Goal: Information Seeking & Learning: Learn about a topic

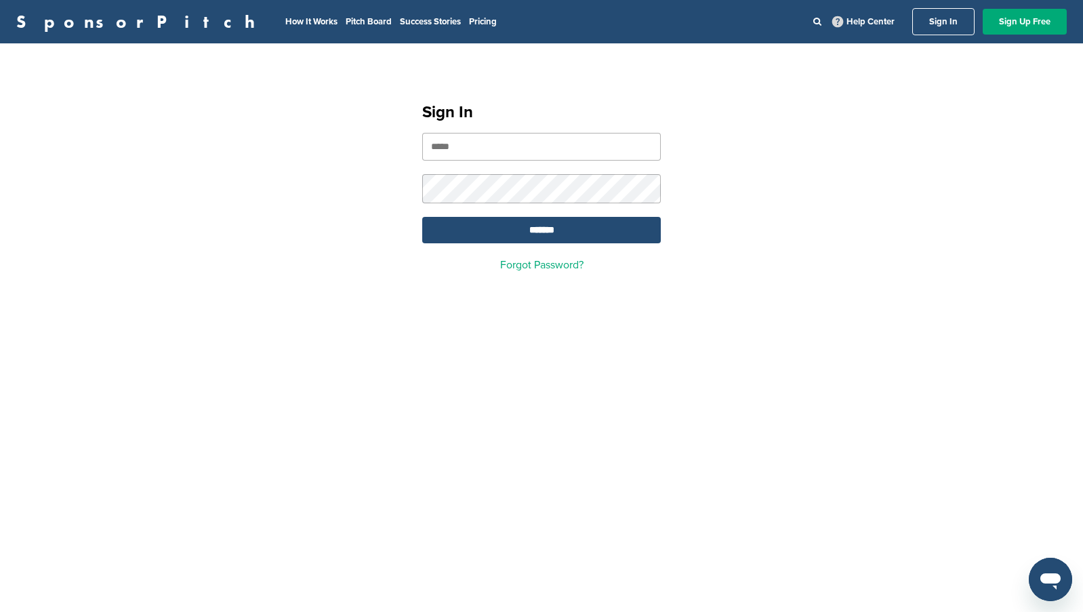
click at [529, 142] on input "email" at bounding box center [541, 147] width 239 height 28
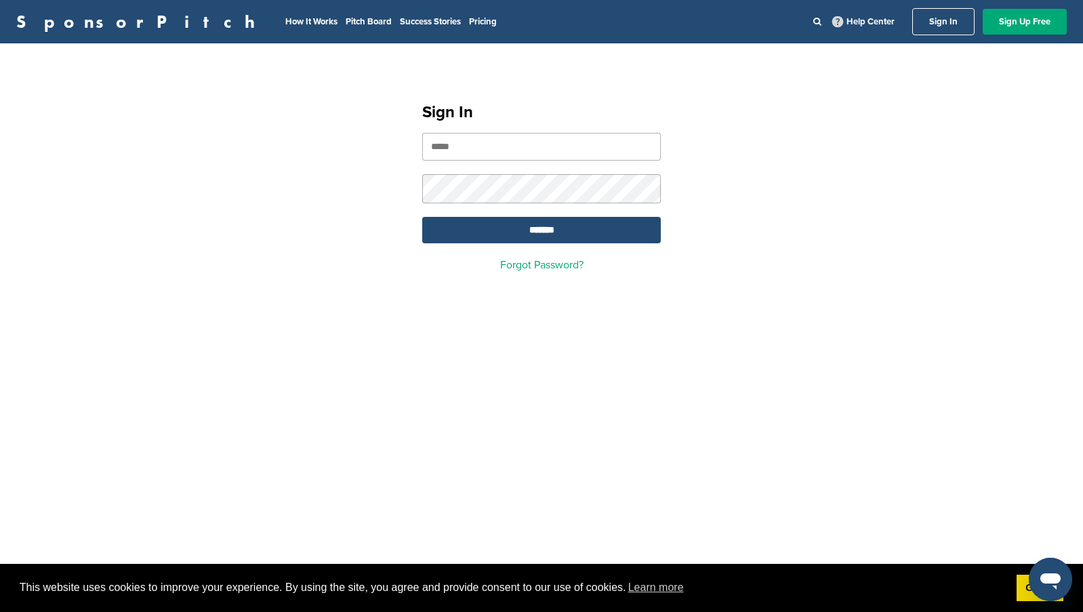
click at [526, 146] on input "email" at bounding box center [541, 147] width 239 height 28
type input "**********"
click at [545, 240] on input "*******" at bounding box center [541, 230] width 239 height 26
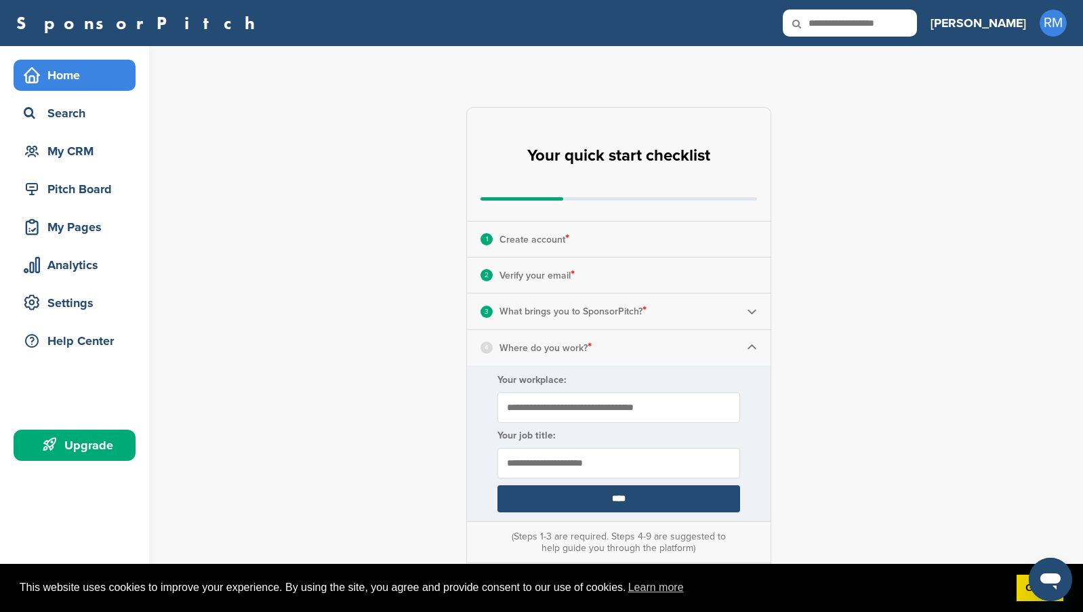
click at [594, 410] on input "Your workplace:" at bounding box center [619, 408] width 243 height 31
type input "**********"
click at [561, 465] on input "text" at bounding box center [619, 463] width 243 height 31
type input "*"
type input "**********"
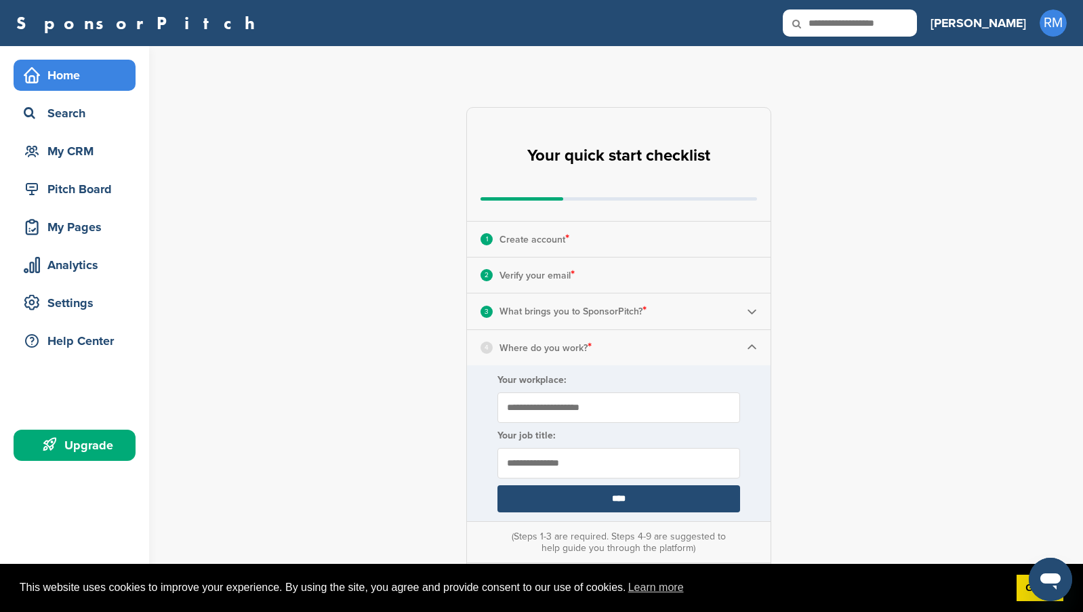
click at [622, 495] on input "****" at bounding box center [619, 498] width 243 height 27
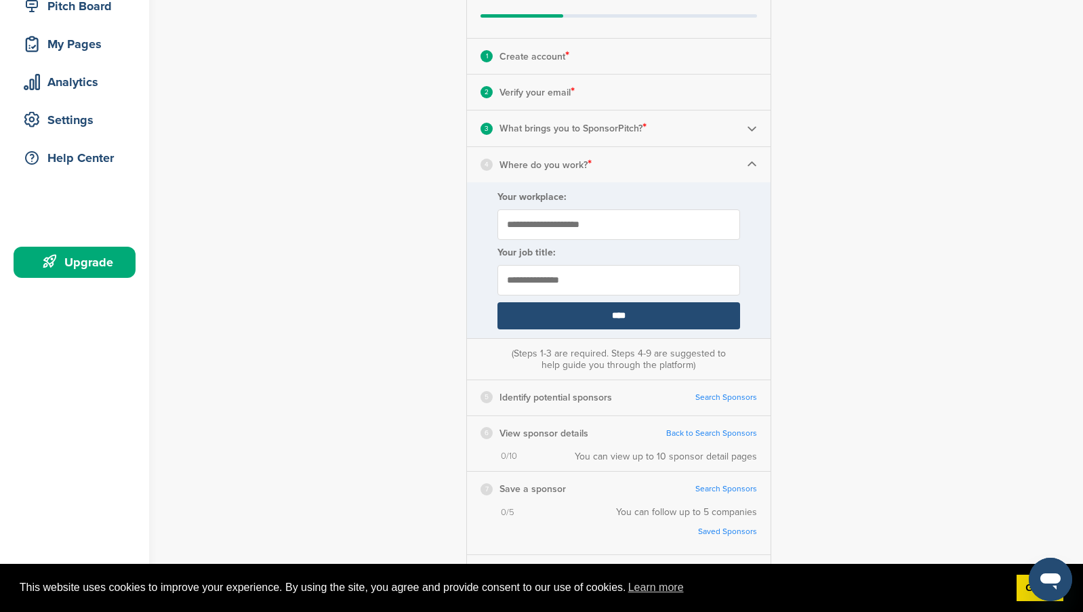
scroll to position [203, 0]
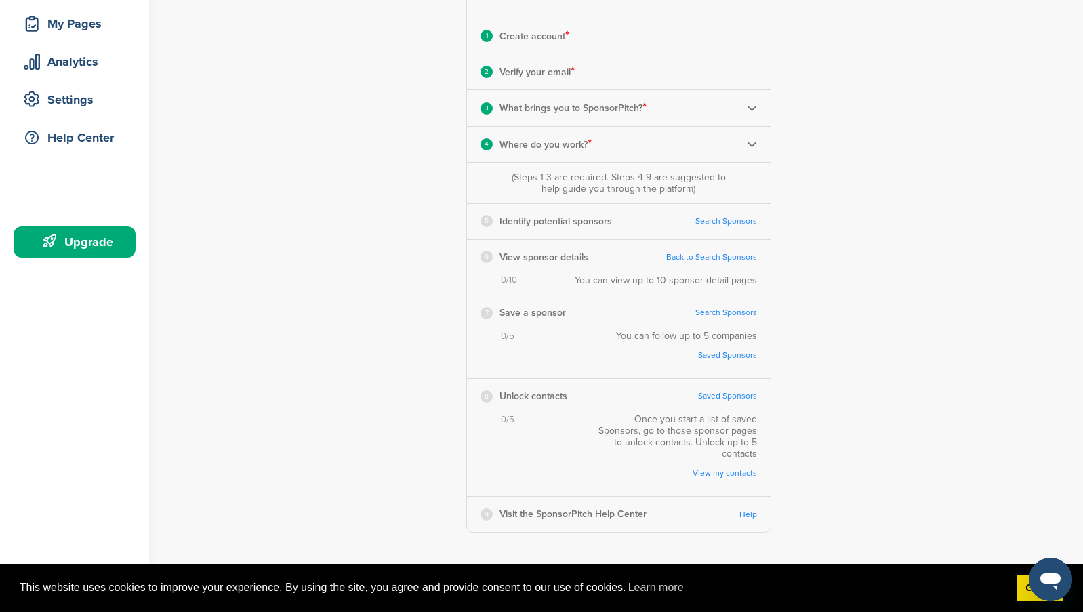
click at [709, 218] on link "Search Sponsors" at bounding box center [727, 221] width 62 height 10
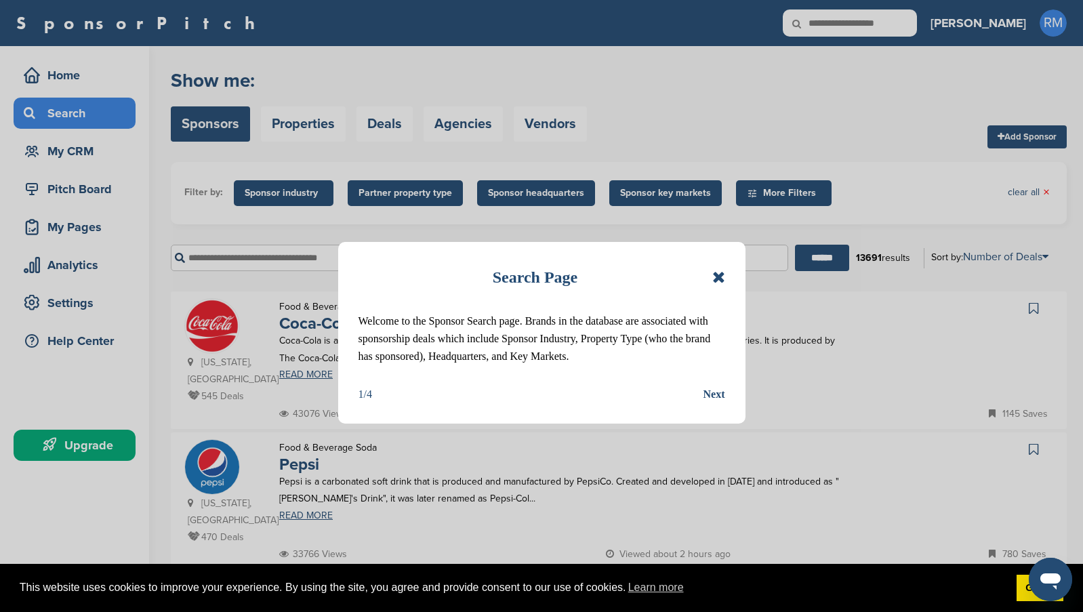
click at [718, 280] on icon at bounding box center [719, 277] width 13 height 16
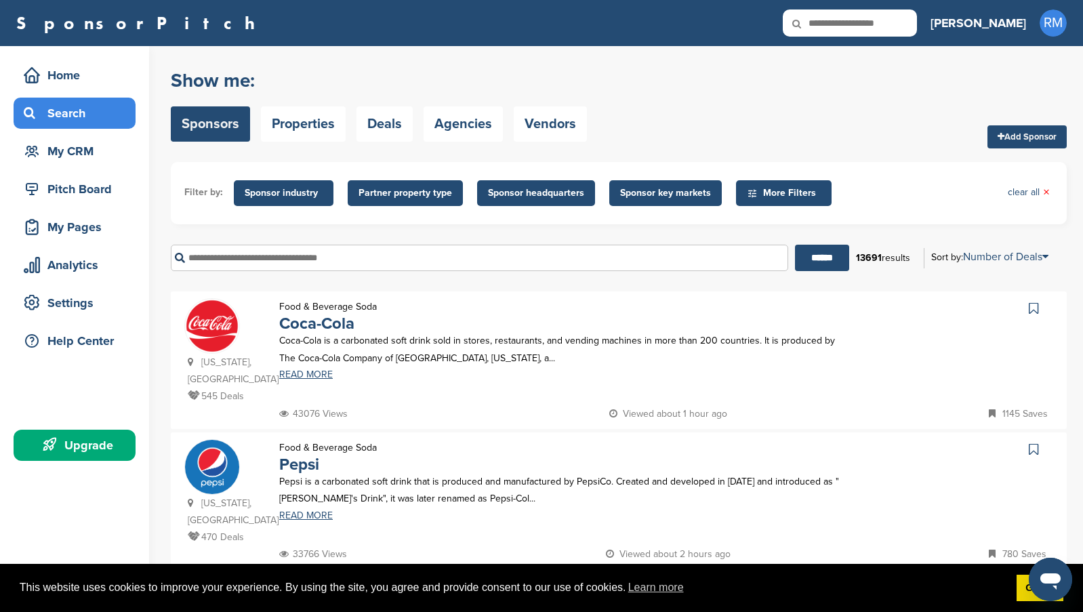
click at [420, 257] on input "text" at bounding box center [480, 258] width 618 height 26
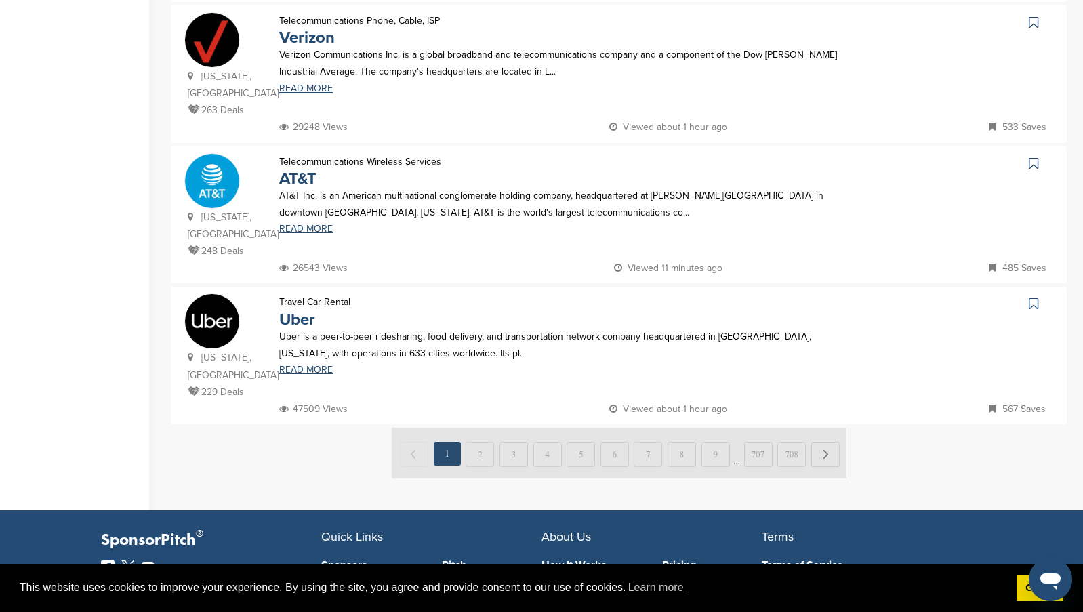
scroll to position [1288, 0]
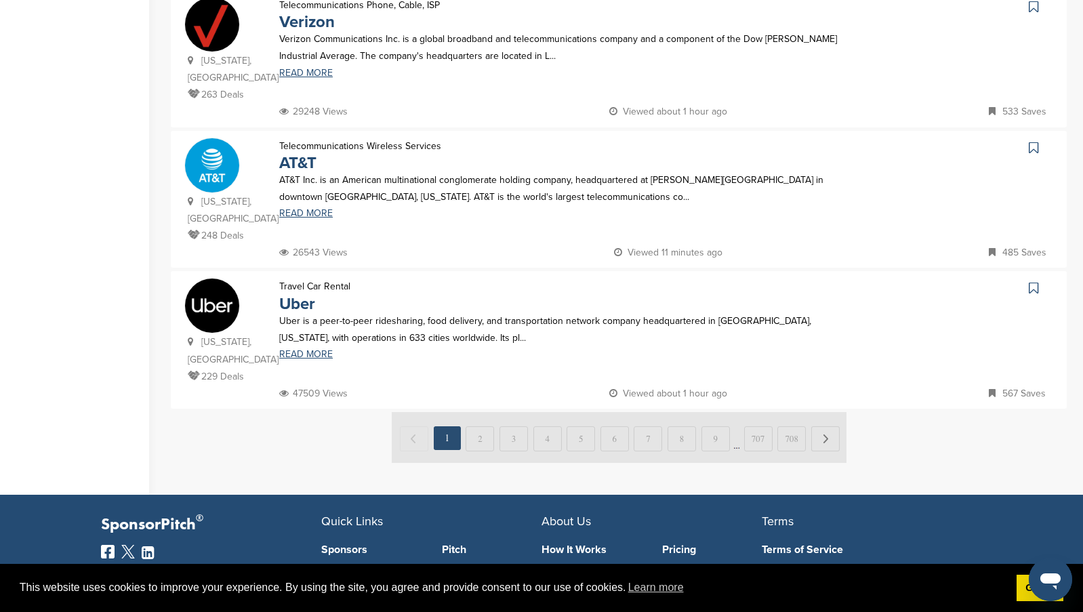
click at [477, 412] on img at bounding box center [619, 437] width 455 height 51
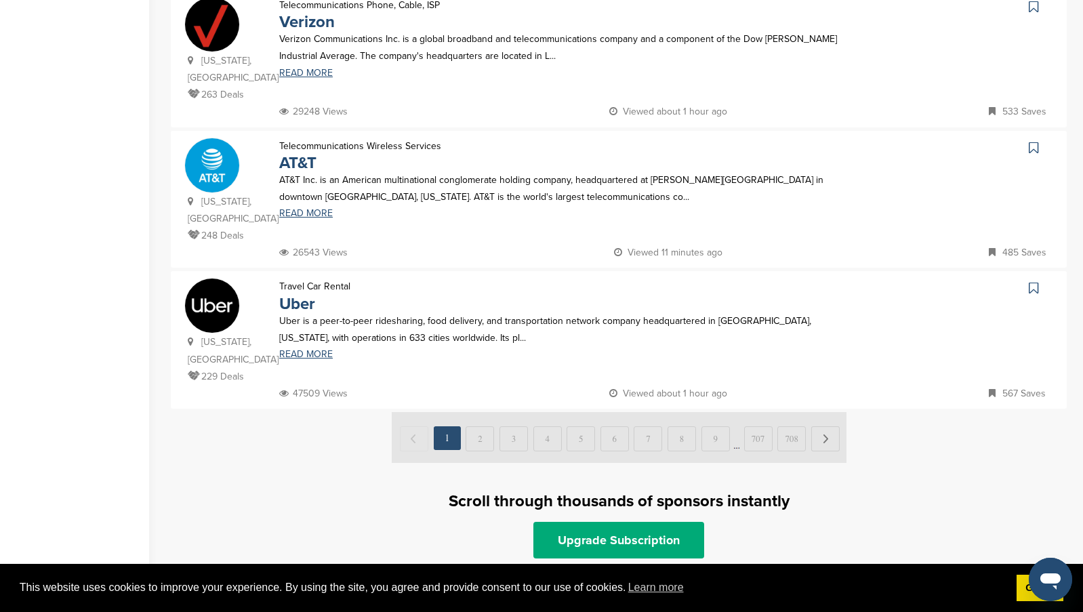
click at [477, 412] on img at bounding box center [619, 437] width 455 height 51
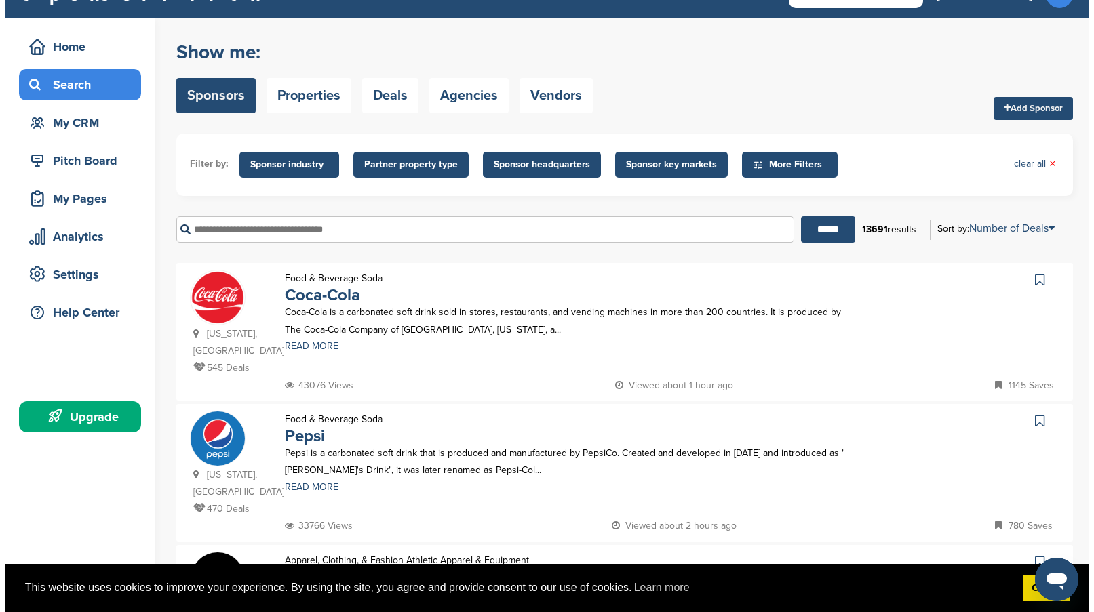
scroll to position [0, 0]
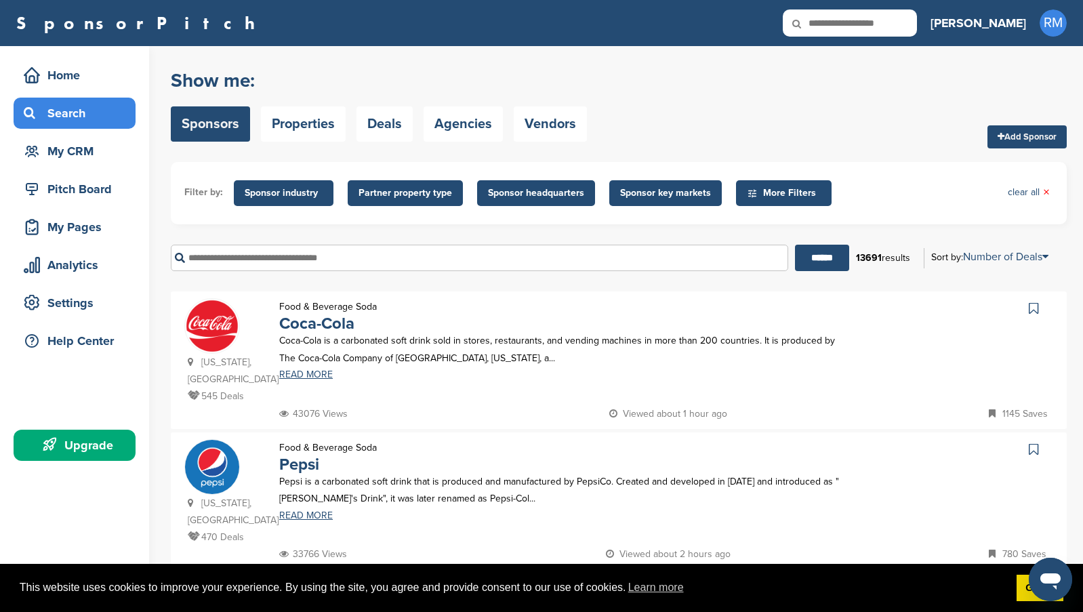
click at [300, 196] on span "Sponsor industry" at bounding box center [284, 193] width 78 height 15
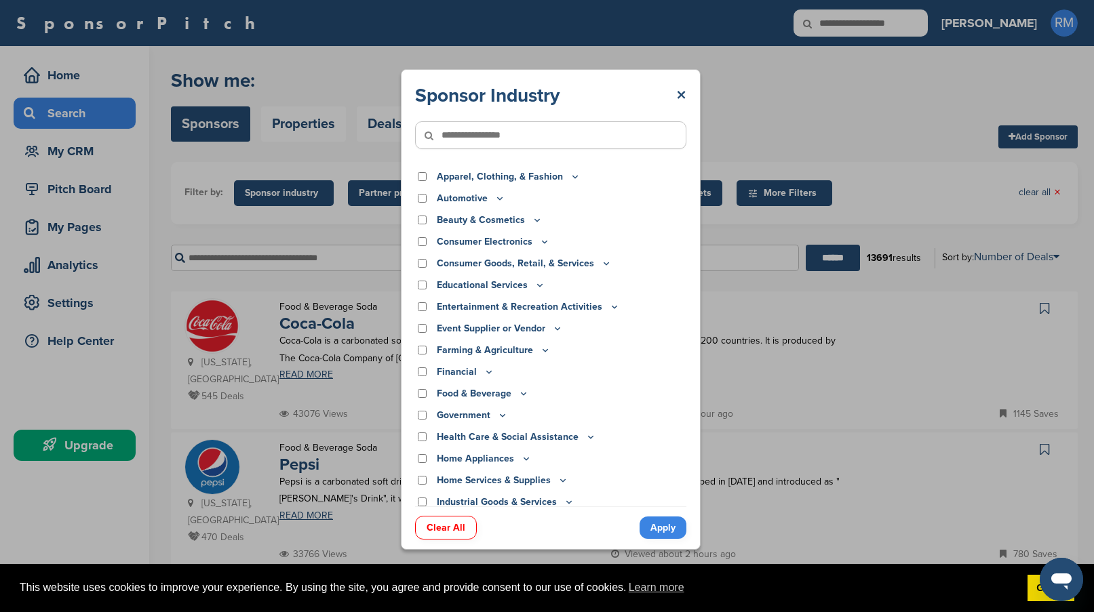
click at [486, 239] on p "Consumer Electronics" at bounding box center [493, 242] width 113 height 15
click at [534, 220] on icon at bounding box center [537, 220] width 11 height 12
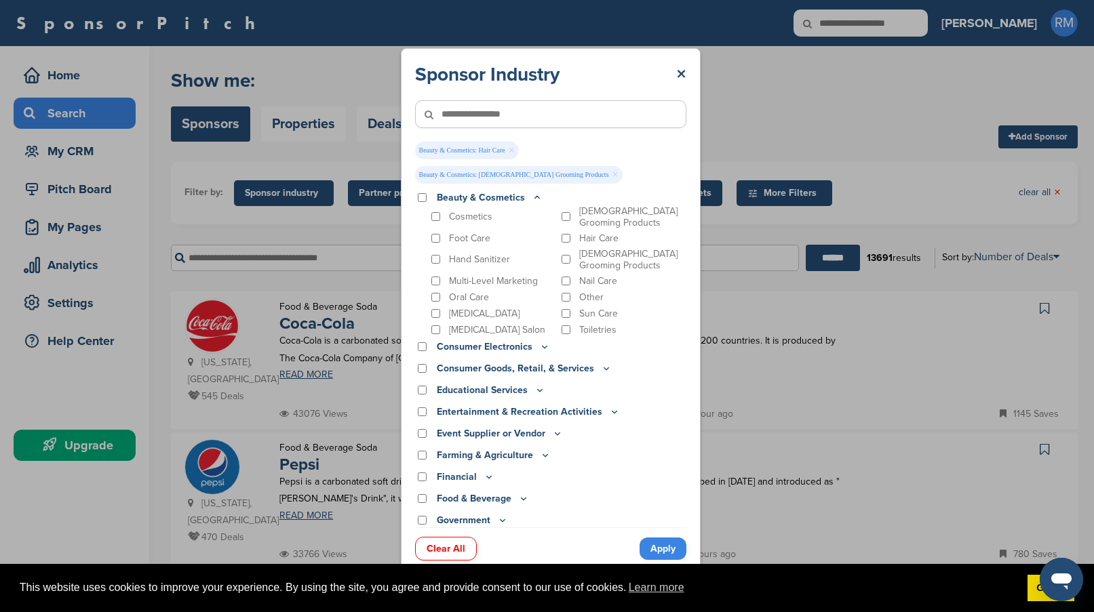
scroll to position [68, 0]
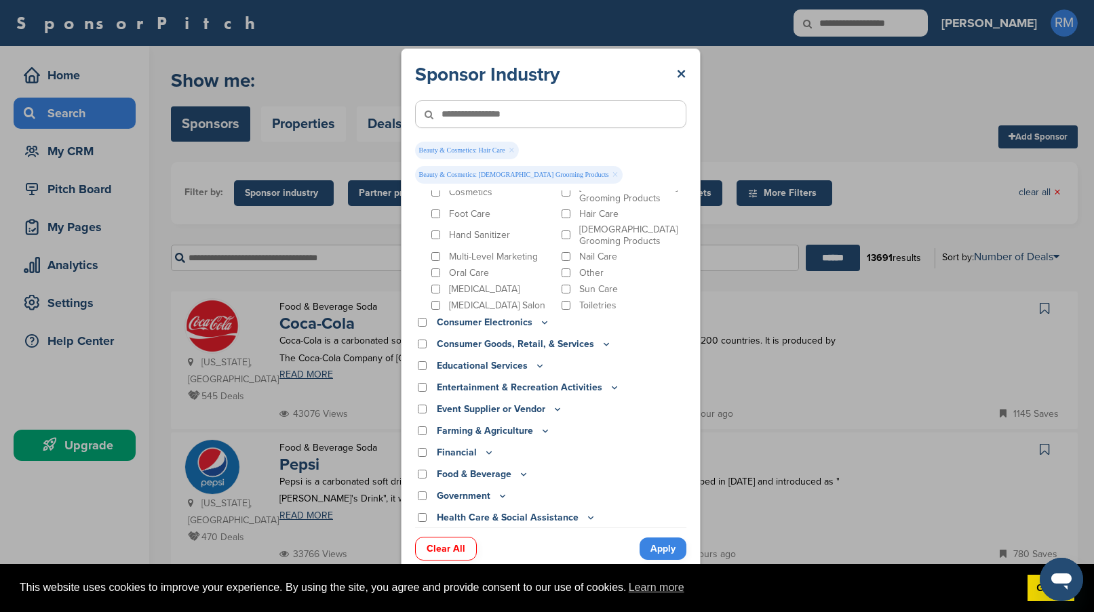
click at [515, 342] on p "Consumer Goods, Retail, & Services" at bounding box center [524, 344] width 175 height 15
click at [534, 365] on icon at bounding box center [539, 366] width 11 height 12
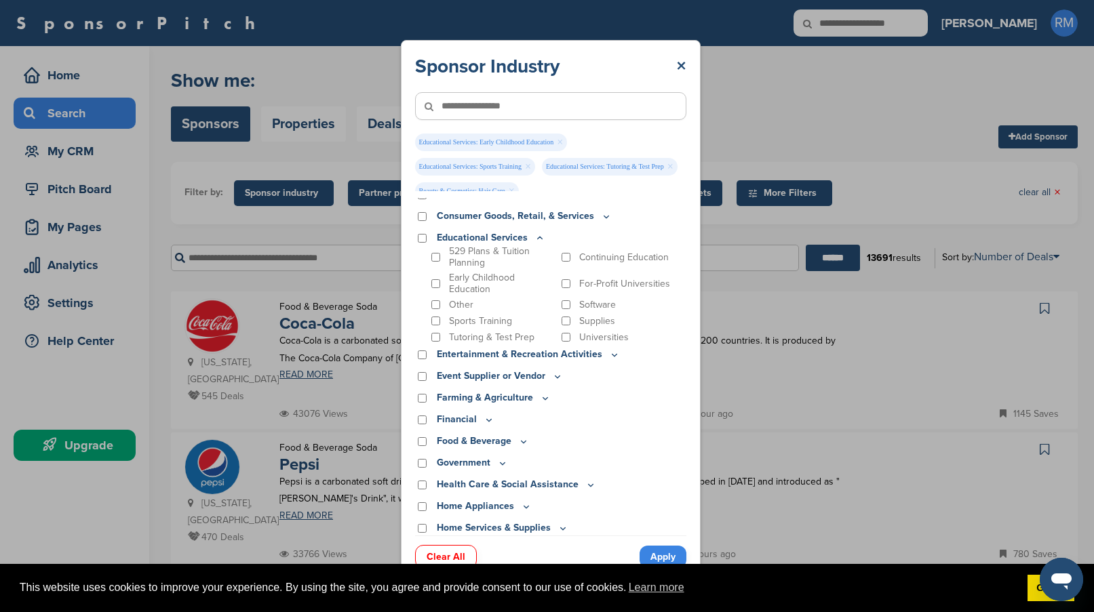
scroll to position [271, 0]
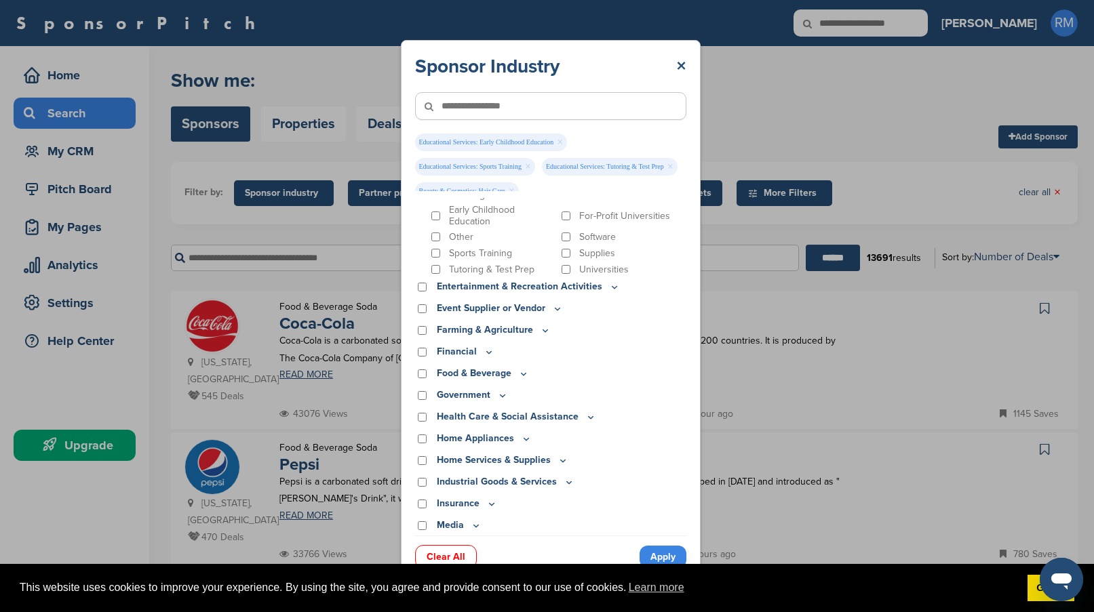
click at [570, 288] on p "Entertainment & Recreation Activities" at bounding box center [528, 286] width 183 height 15
click at [612, 288] on icon at bounding box center [614, 287] width 5 height 2
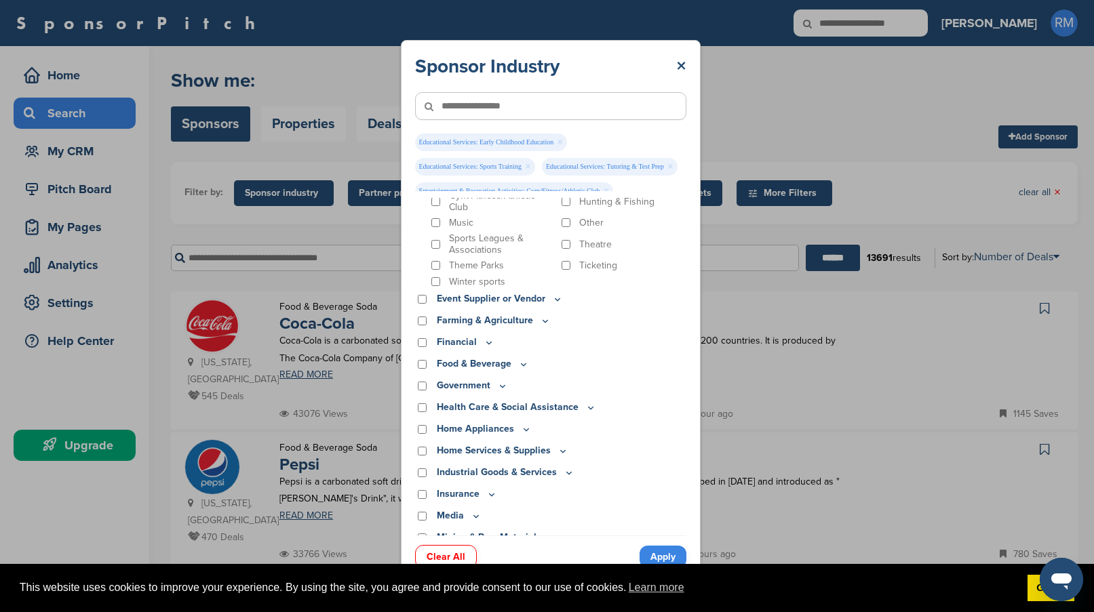
scroll to position [475, 0]
click at [487, 298] on p "Event Supplier or Vendor" at bounding box center [500, 297] width 126 height 15
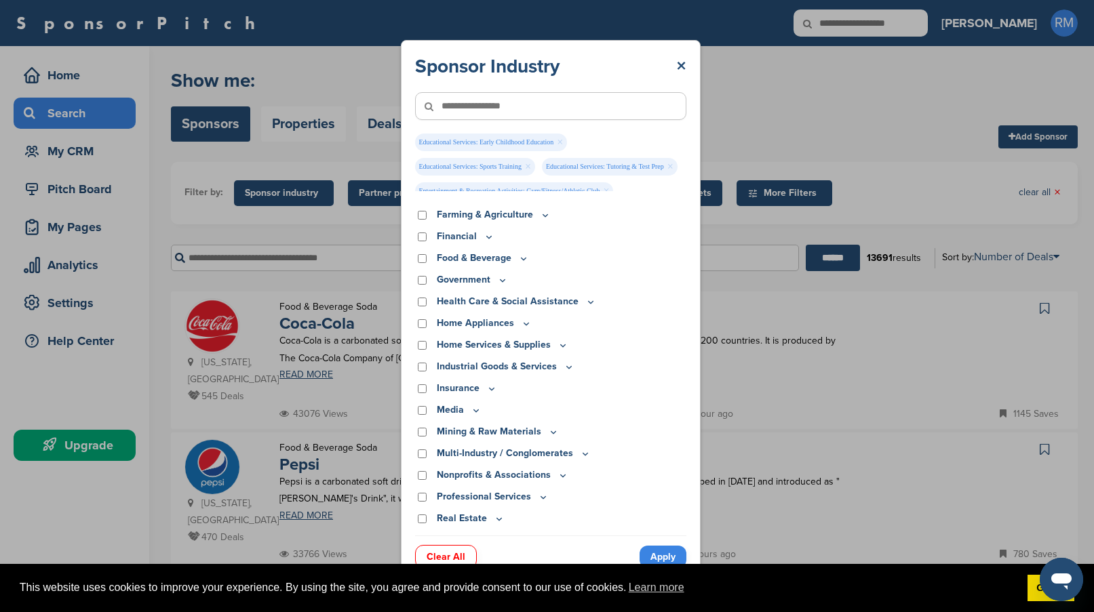
scroll to position [610, 0]
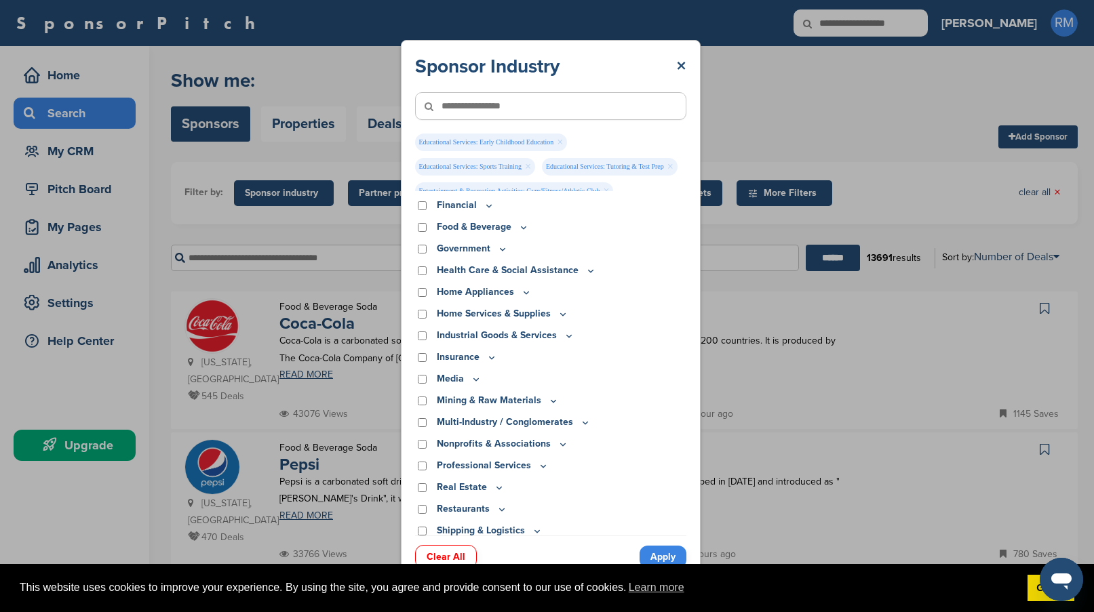
click at [535, 273] on p "Health Care & Social Assistance" at bounding box center [516, 270] width 159 height 15
click at [586, 271] on icon at bounding box center [590, 271] width 11 height 12
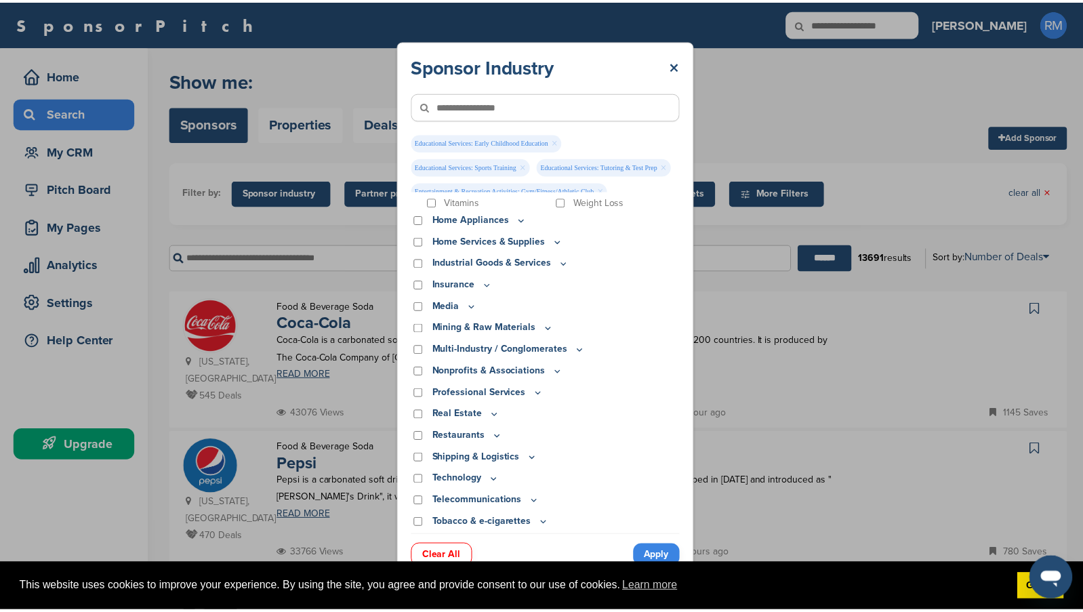
scroll to position [892, 0]
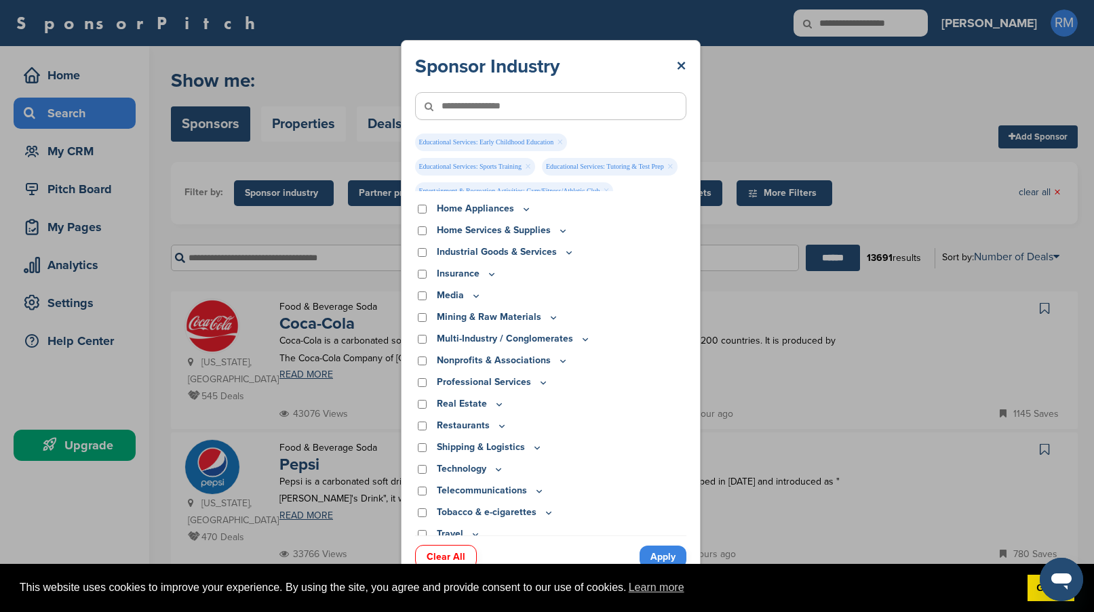
click at [661, 556] on link "Apply" at bounding box center [662, 557] width 47 height 22
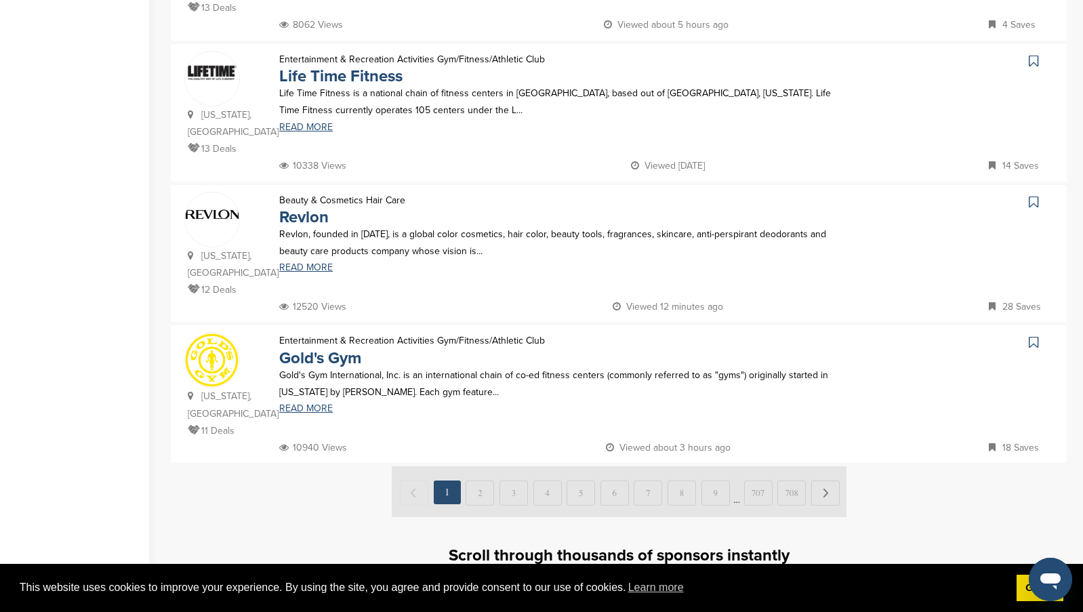
scroll to position [1288, 0]
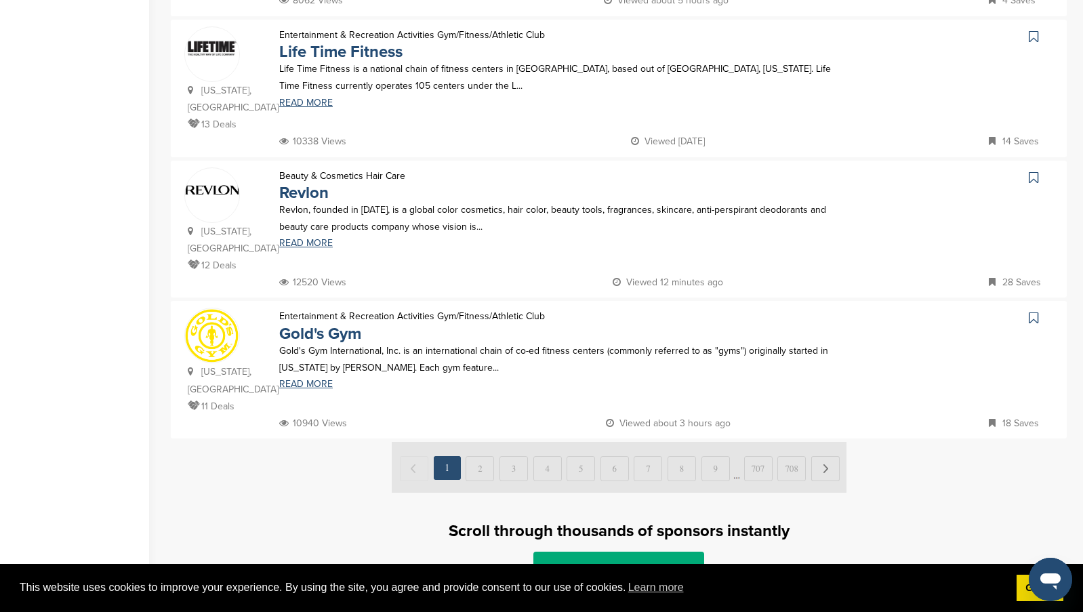
click at [484, 442] on img at bounding box center [619, 467] width 455 height 51
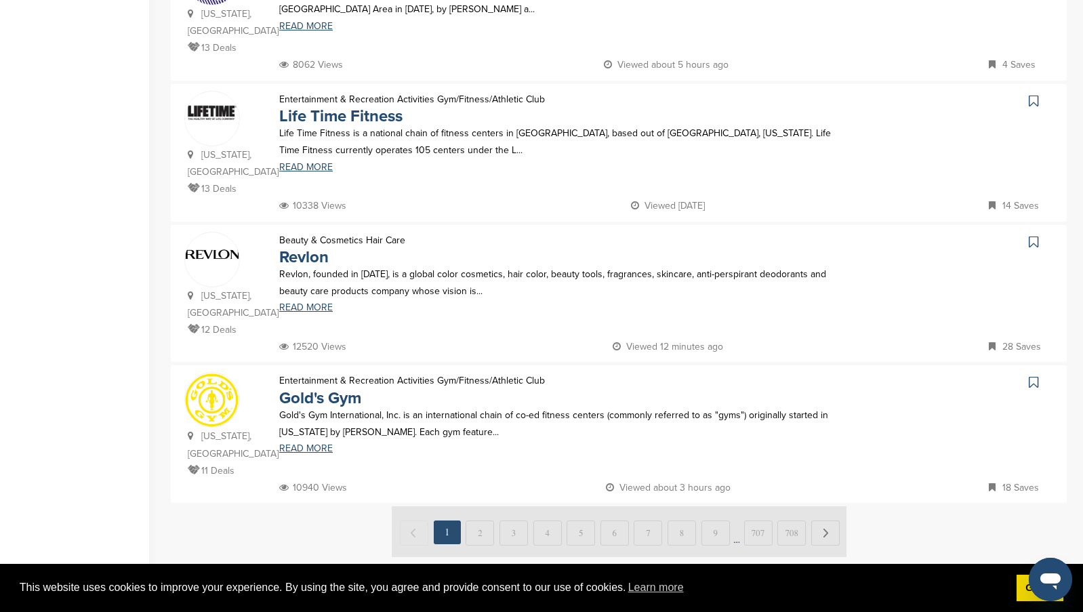
scroll to position [1085, 0]
